Goal: Use online tool/utility: Utilize a website feature to perform a specific function

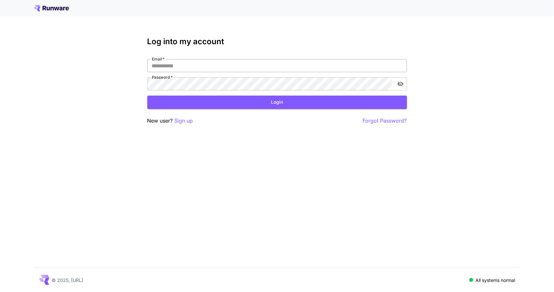
click at [186, 67] on input "Email   *" at bounding box center [277, 65] width 260 height 13
type input "**********"
click button "Login" at bounding box center [277, 101] width 260 height 13
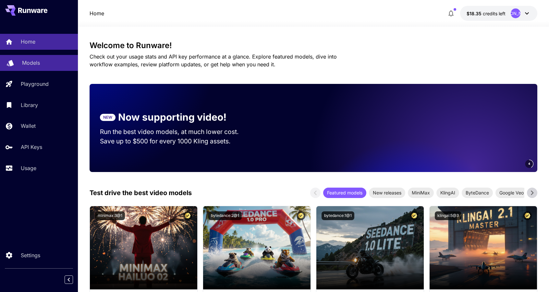
click at [44, 59] on div "Models" at bounding box center [47, 63] width 51 height 8
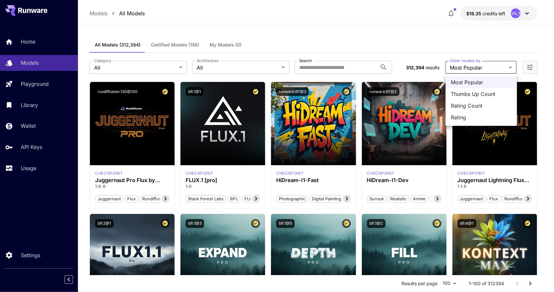
click at [484, 95] on span "Thumbs Up Count" at bounding box center [481, 94] width 61 height 8
type input "**********"
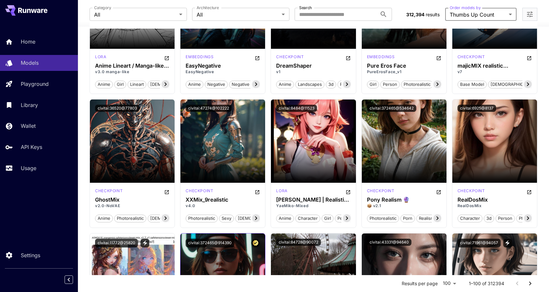
scroll to position [520, 0]
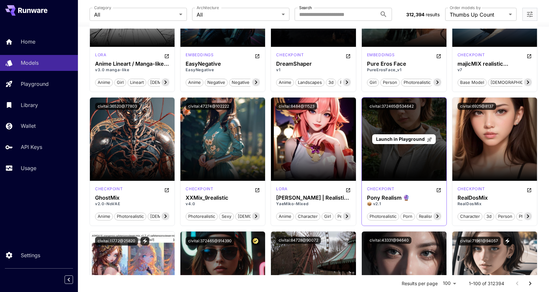
click at [426, 145] on div "Launch in Playground" at bounding box center [404, 138] width 85 height 83
click at [400, 137] on span "Launch in Playground" at bounding box center [400, 139] width 49 height 6
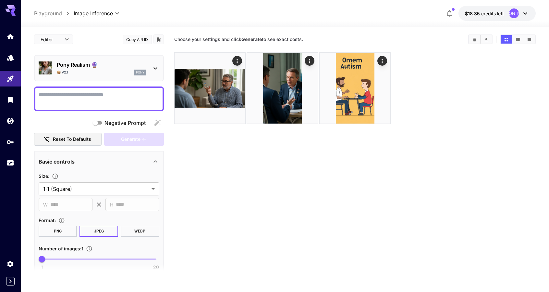
click at [78, 100] on textarea "Negative Prompt" at bounding box center [99, 99] width 121 height 16
type textarea "**********"
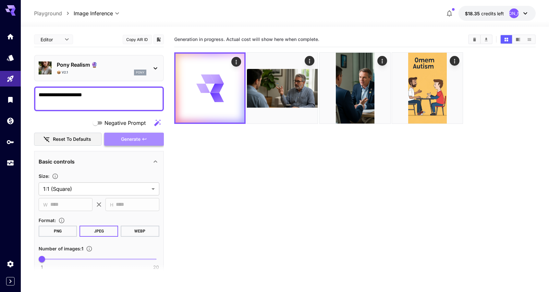
click at [144, 137] on icon "button" at bounding box center [144, 138] width 5 height 5
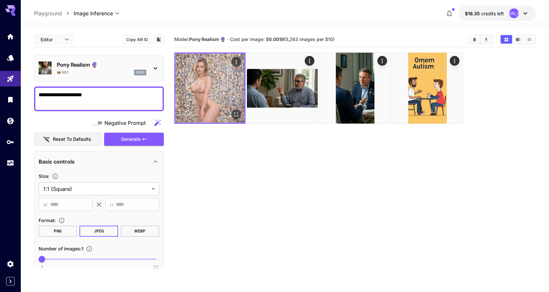
click at [221, 80] on img at bounding box center [210, 88] width 69 height 69
click at [237, 113] on icon "Open in fullscreen" at bounding box center [236, 114] width 6 height 6
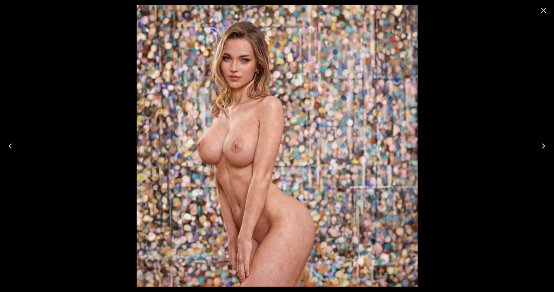
click at [542, 8] on icon "Close" at bounding box center [544, 10] width 10 height 10
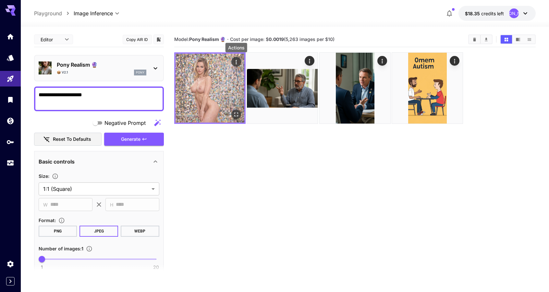
click at [235, 61] on icon "Actions" at bounding box center [236, 62] width 6 height 6
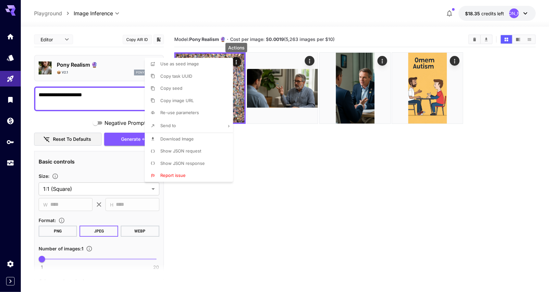
drag, startPoint x: 180, startPoint y: 176, endPoint x: 334, endPoint y: 183, distance: 153.7
click at [99, 183] on div "Use as seed image Copy task UUID Copy seed Copy image URL Re-use parameters Sen…" at bounding box center [49, 146] width 99 height 292
click at [317, 189] on div at bounding box center [277, 146] width 554 height 292
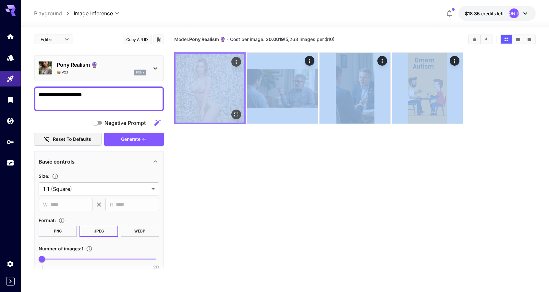
drag, startPoint x: 491, startPoint y: 179, endPoint x: 235, endPoint y: 83, distance: 272.4
click at [235, 83] on section "Model: Pony Realism 🔮 · Cost per image: $ 0.0019 (5,263 images per $10)" at bounding box center [355, 178] width 362 height 292
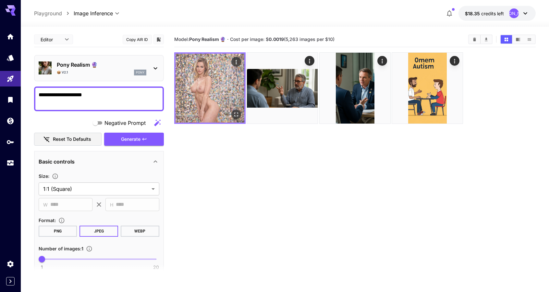
drag, startPoint x: 236, startPoint y: 163, endPoint x: 206, endPoint y: 81, distance: 87.6
click at [206, 81] on section "Model: Pony Realism 🔮 · Cost per image: $ 0.0019 (5,263 images per $10)" at bounding box center [355, 178] width 362 height 292
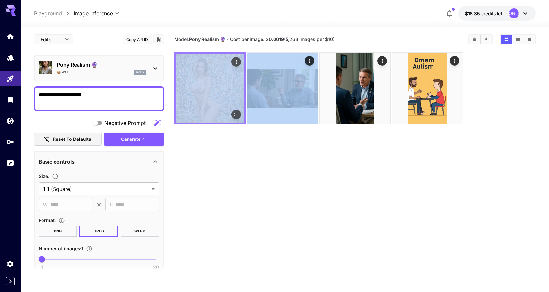
drag, startPoint x: 238, startPoint y: 198, endPoint x: 208, endPoint y: 104, distance: 99.2
click at [208, 104] on section "Model: Pony Realism 🔮 · Cost per image: $ 0.0019 (5,263 images per $10)" at bounding box center [355, 178] width 362 height 292
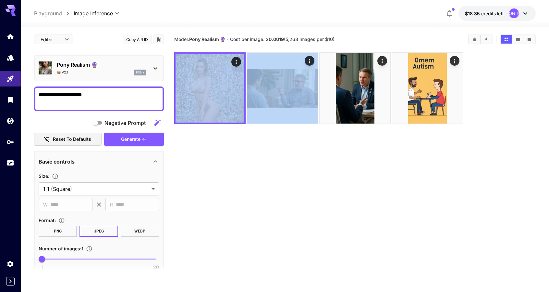
click at [248, 222] on section "Model: Pony Realism 🔮 · Cost per image: $ 0.0019 (5,263 images per $10)" at bounding box center [355, 178] width 362 height 292
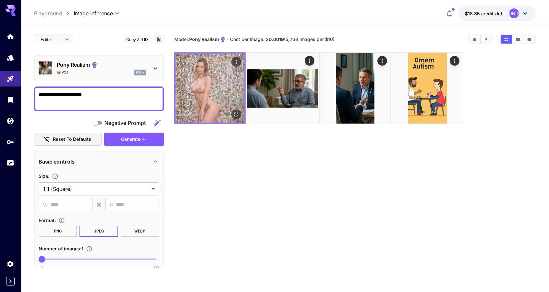
click at [216, 96] on img at bounding box center [210, 88] width 69 height 69
click at [237, 113] on icon "Open in fullscreen" at bounding box center [236, 115] width 4 height 4
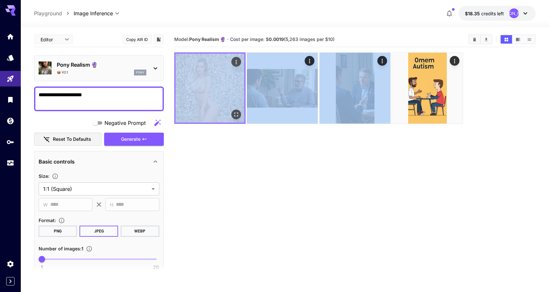
click at [195, 88] on section "Model: Pony Realism 🔮 · Cost per image: $ 0.0019 (5,263 images per $10)" at bounding box center [355, 178] width 362 height 292
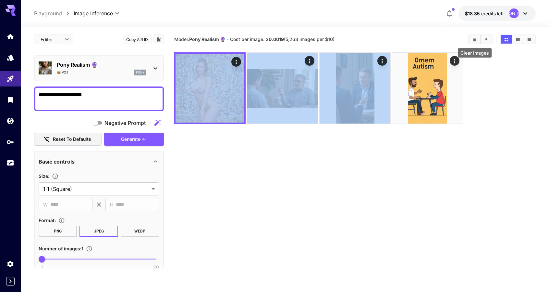
click at [477, 37] on icon "Clear Images" at bounding box center [474, 39] width 5 height 5
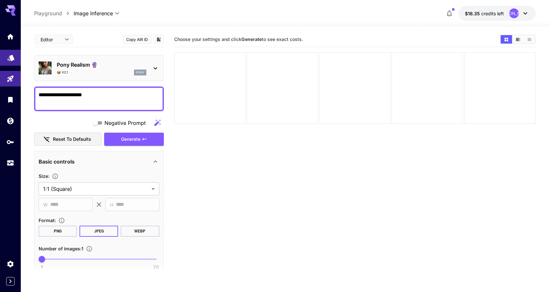
click at [11, 52] on div "Models" at bounding box center [11, 56] width 8 height 8
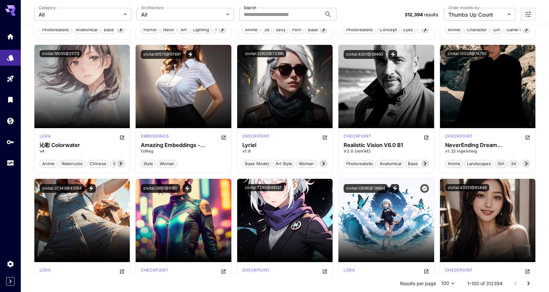
scroll to position [2303, 0]
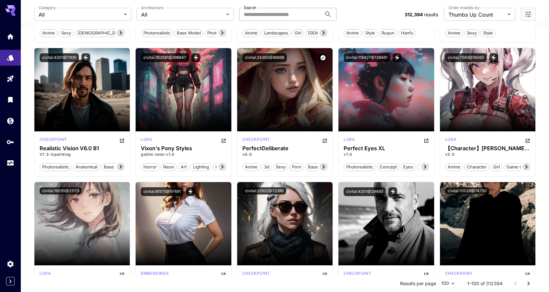
click at [294, 17] on input "Search" at bounding box center [280, 14] width 82 height 13
type input "******"
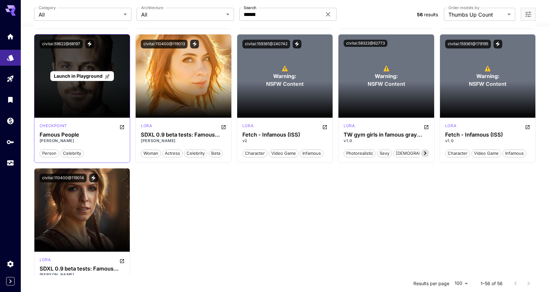
click at [85, 75] on span "Launch in Playground" at bounding box center [78, 76] width 49 height 6
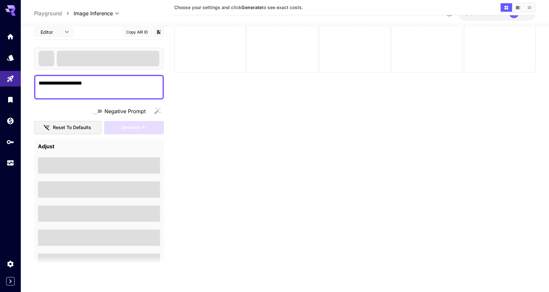
scroll to position [51, 0]
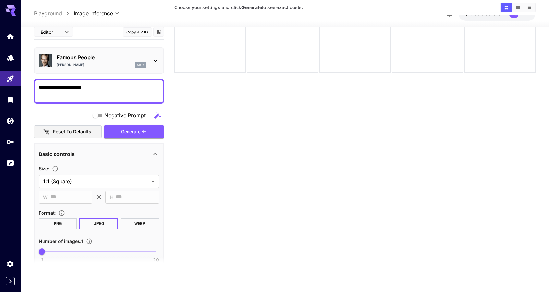
click at [78, 89] on textarea "**********" at bounding box center [99, 91] width 121 height 16
type textarea "**********"
click at [122, 131] on span "Generate" at bounding box center [130, 131] width 19 height 8
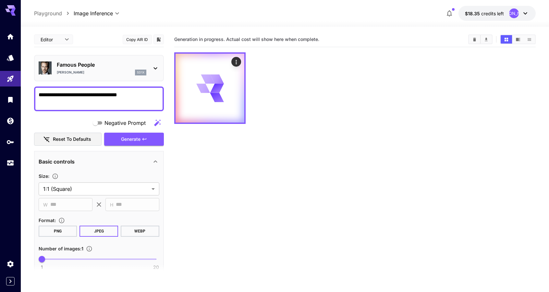
drag, startPoint x: 150, startPoint y: 98, endPoint x: 155, endPoint y: 96, distance: 5.0
click at [150, 98] on textarea "**********" at bounding box center [99, 99] width 121 height 16
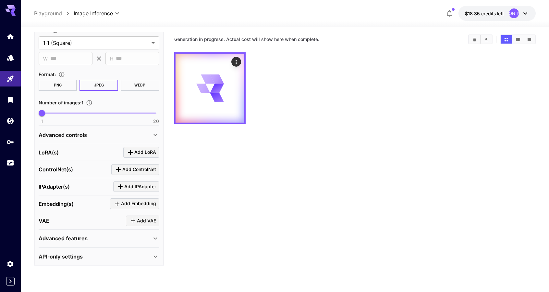
click at [157, 132] on icon at bounding box center [156, 135] width 8 height 8
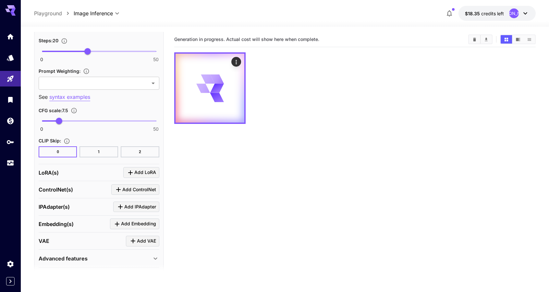
scroll to position [467, 0]
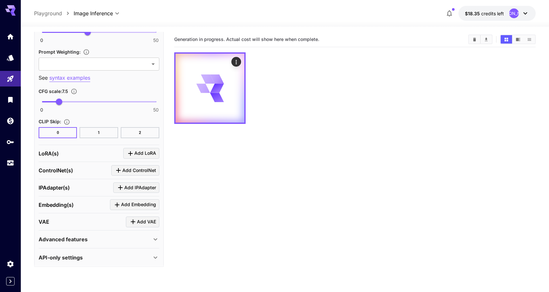
click at [114, 256] on div "API-only settings" at bounding box center [95, 257] width 113 height 8
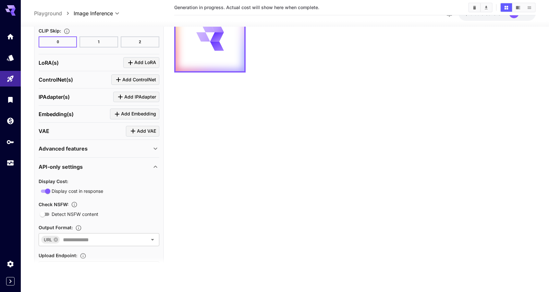
scroll to position [545, 0]
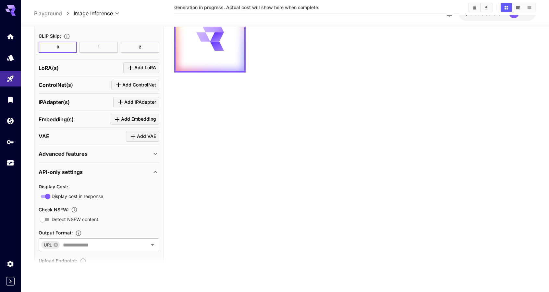
click at [94, 150] on div "Advanced features" at bounding box center [95, 154] width 113 height 8
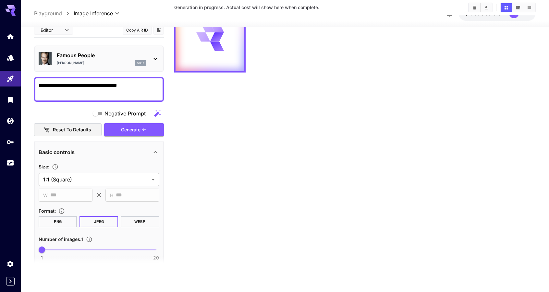
scroll to position [0, 0]
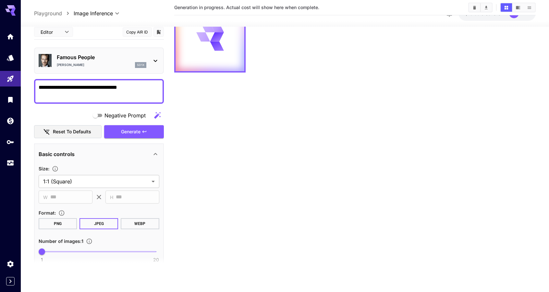
click at [155, 59] on icon at bounding box center [156, 60] width 8 height 8
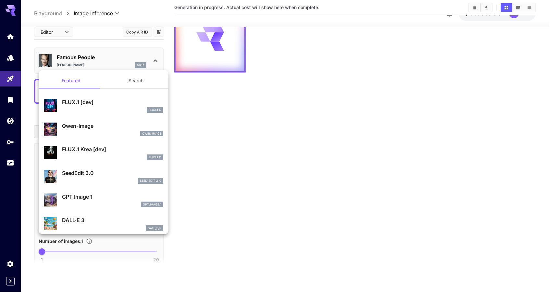
click at [267, 142] on div at bounding box center [277, 146] width 554 height 292
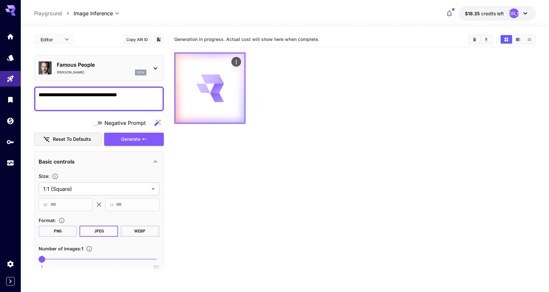
click at [239, 60] on icon "Actions" at bounding box center [236, 62] width 6 height 6
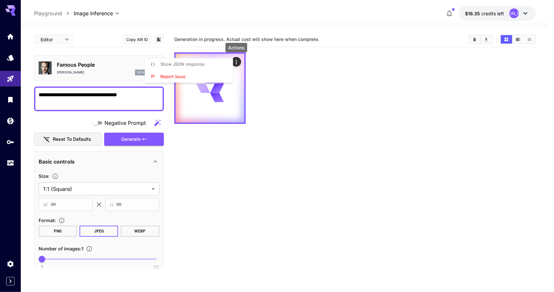
click at [15, 54] on div at bounding box center [277, 146] width 554 height 292
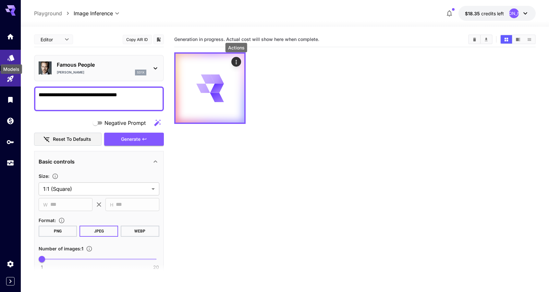
click at [12, 59] on icon "Models" at bounding box center [10, 56] width 7 height 6
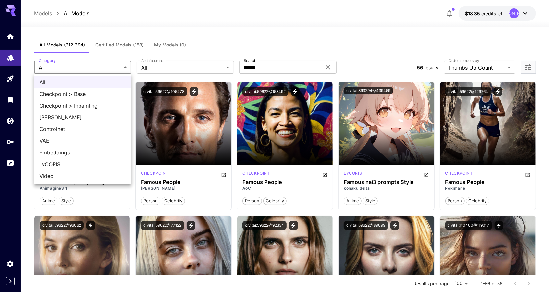
click at [84, 81] on span "All" at bounding box center [82, 82] width 87 height 8
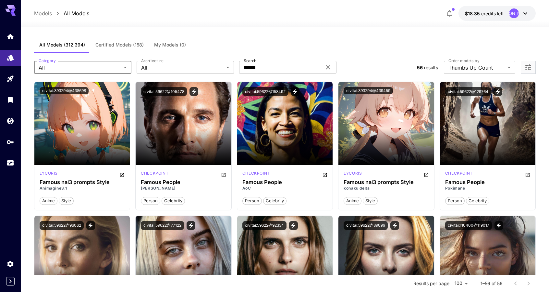
click at [121, 45] on span "Certified Models (158)" at bounding box center [119, 45] width 48 height 6
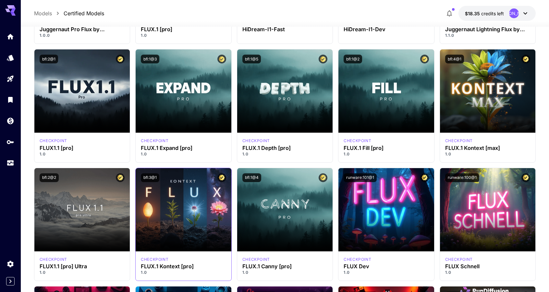
scroll to position [260, 0]
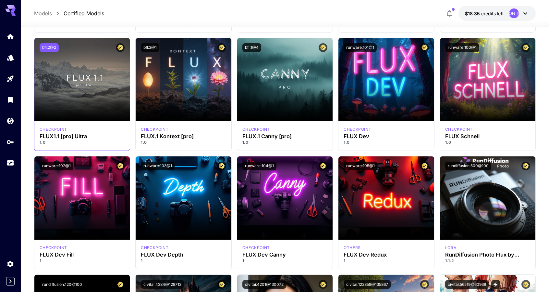
click at [48, 47] on button "bfl:2@2" at bounding box center [49, 47] width 19 height 9
click at [51, 45] on button "bfl:2@2" at bounding box center [49, 47] width 19 height 9
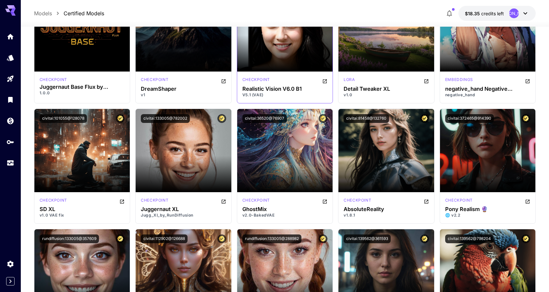
scroll to position [545, 0]
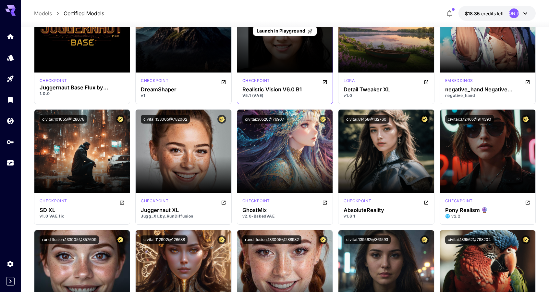
click at [275, 54] on div "Launch in Playground" at bounding box center [285, 30] width 96 height 83
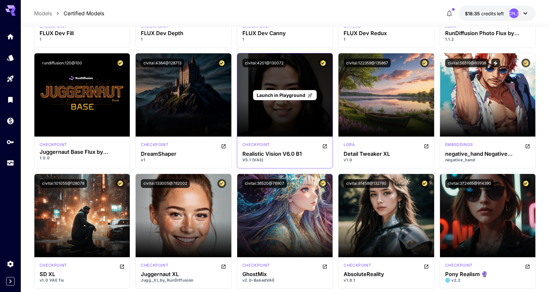
scroll to position [480, 0]
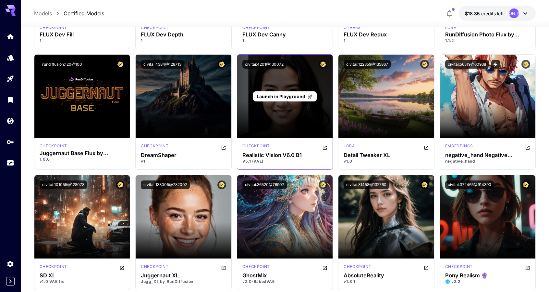
click at [288, 95] on span "Launch in Playground" at bounding box center [281, 97] width 49 height 6
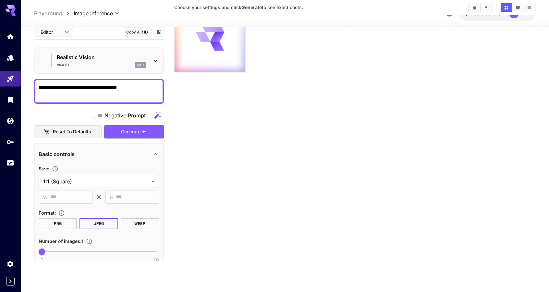
scroll to position [51, 0]
click at [133, 94] on textarea "**********" at bounding box center [99, 91] width 121 height 16
click at [106, 85] on textarea "**********" at bounding box center [99, 91] width 121 height 16
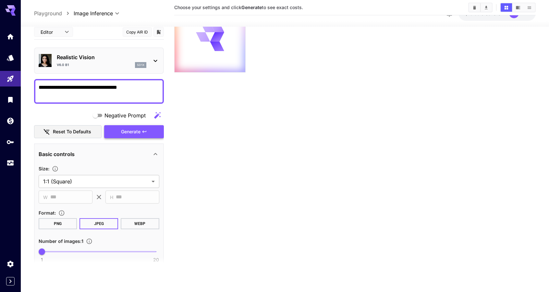
click at [146, 131] on icon "button" at bounding box center [144, 131] width 5 height 5
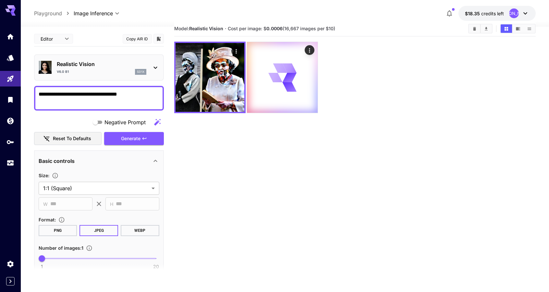
scroll to position [0, 0]
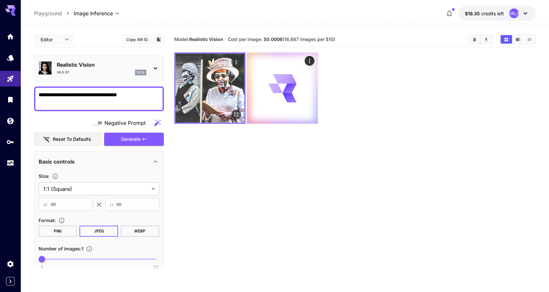
click at [225, 95] on img at bounding box center [210, 88] width 69 height 69
click at [237, 112] on icon "Open in fullscreen" at bounding box center [236, 114] width 6 height 6
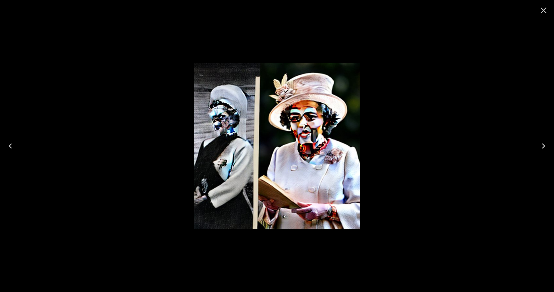
click at [386, 128] on div at bounding box center [277, 146] width 554 height 292
click at [545, 10] on icon "Close" at bounding box center [544, 10] width 10 height 10
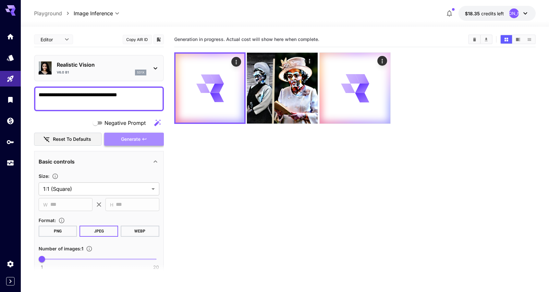
click at [145, 140] on icon "button" at bounding box center [144, 138] width 5 height 5
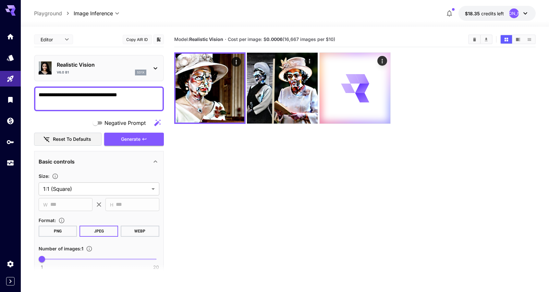
click at [114, 94] on textarea "**********" at bounding box center [99, 99] width 121 height 16
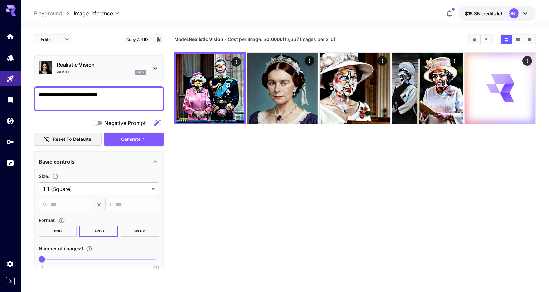
type textarea "**********"
click at [53, 16] on p "Playground" at bounding box center [48, 13] width 28 height 8
